Goal: Task Accomplishment & Management: Manage account settings

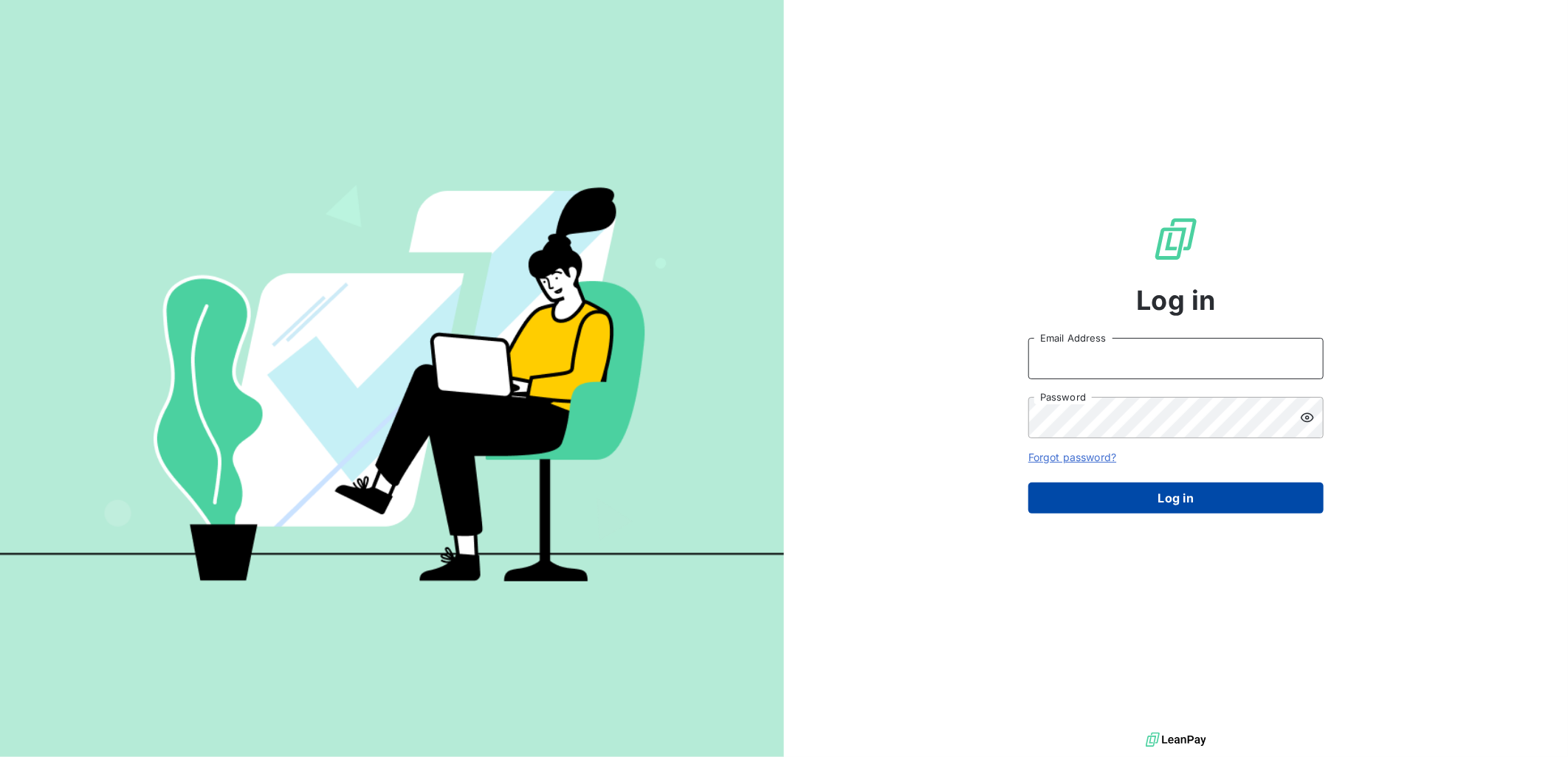
type input "[PERSON_NAME][EMAIL_ADDRESS][PERSON_NAME][DOMAIN_NAME]"
click at [1124, 489] on button "Log in" at bounding box center [1176, 498] width 295 height 31
click at [1153, 496] on button "Log in" at bounding box center [1176, 498] width 295 height 31
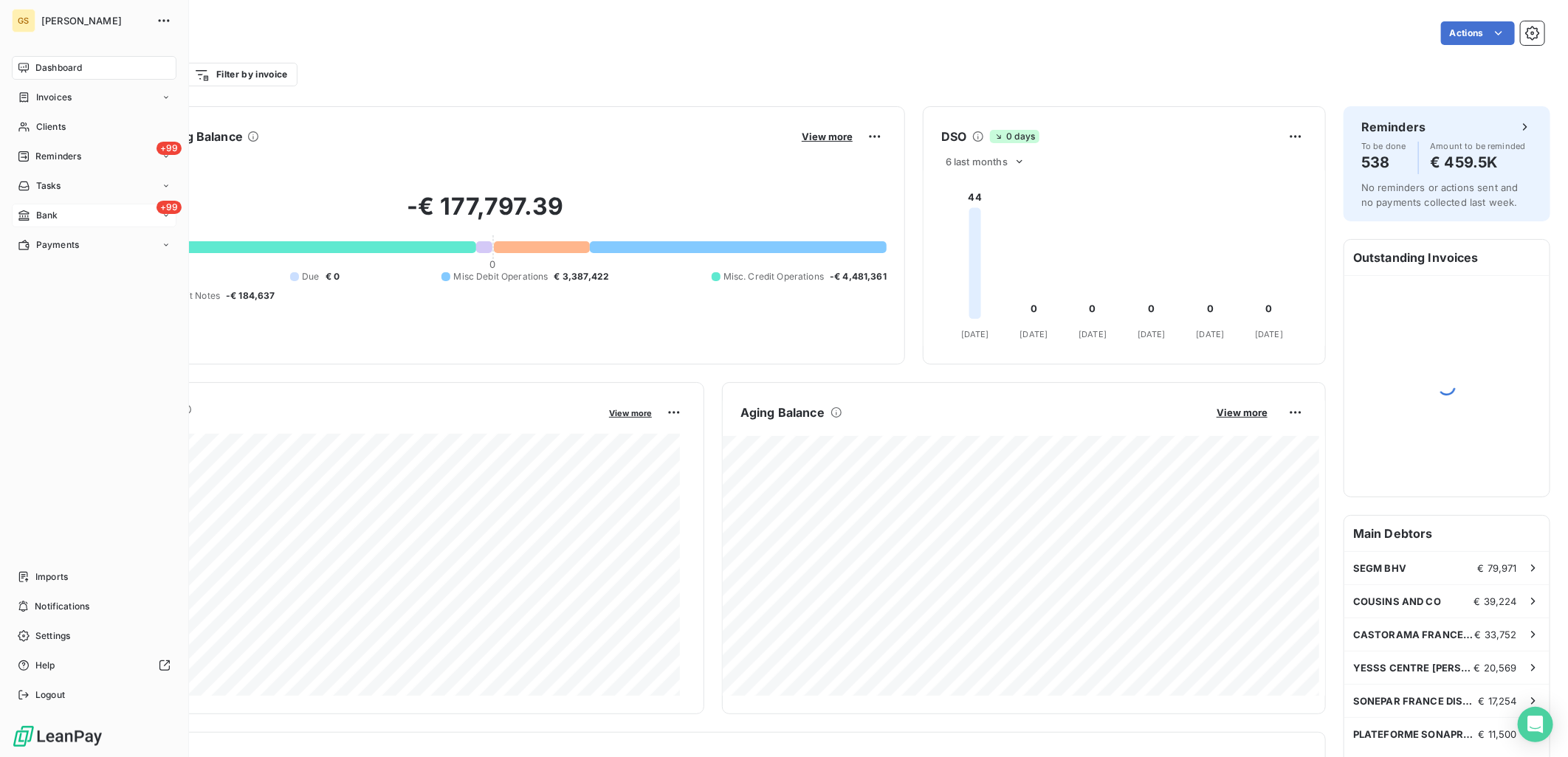
click at [59, 219] on div "+99 Bank" at bounding box center [94, 215] width 165 height 24
